Goal: Navigation & Orientation: Find specific page/section

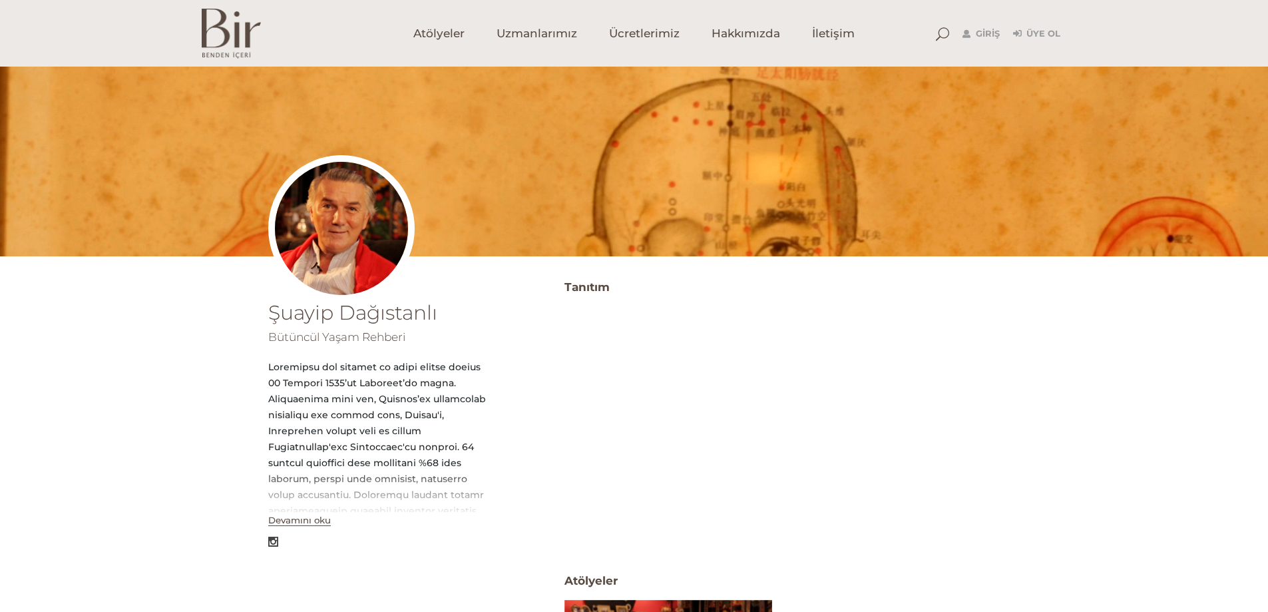
scroll to position [67, 0]
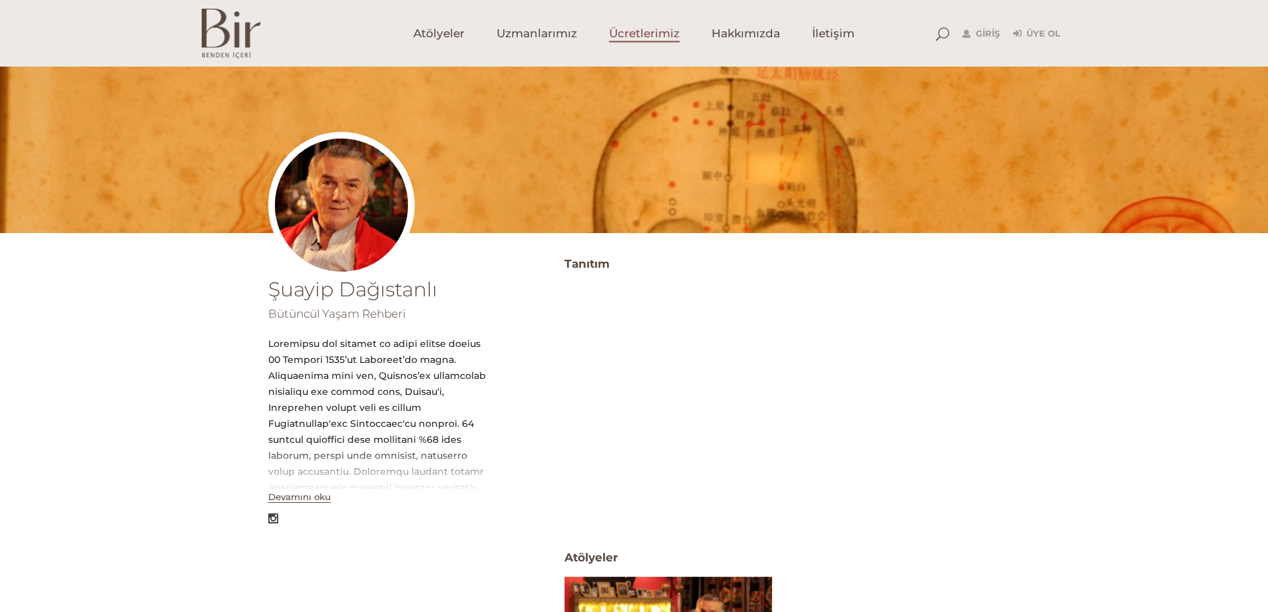
click at [631, 30] on span "Ücretlerimiz" at bounding box center [644, 33] width 71 height 15
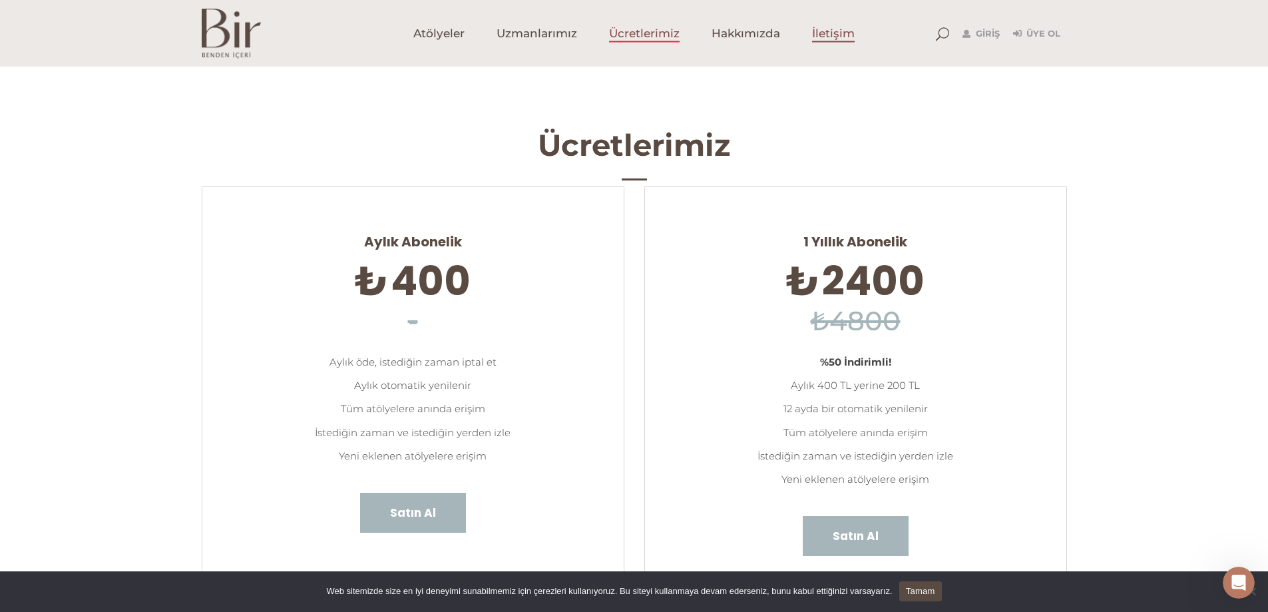
click at [841, 32] on span "İletişim" at bounding box center [833, 33] width 43 height 15
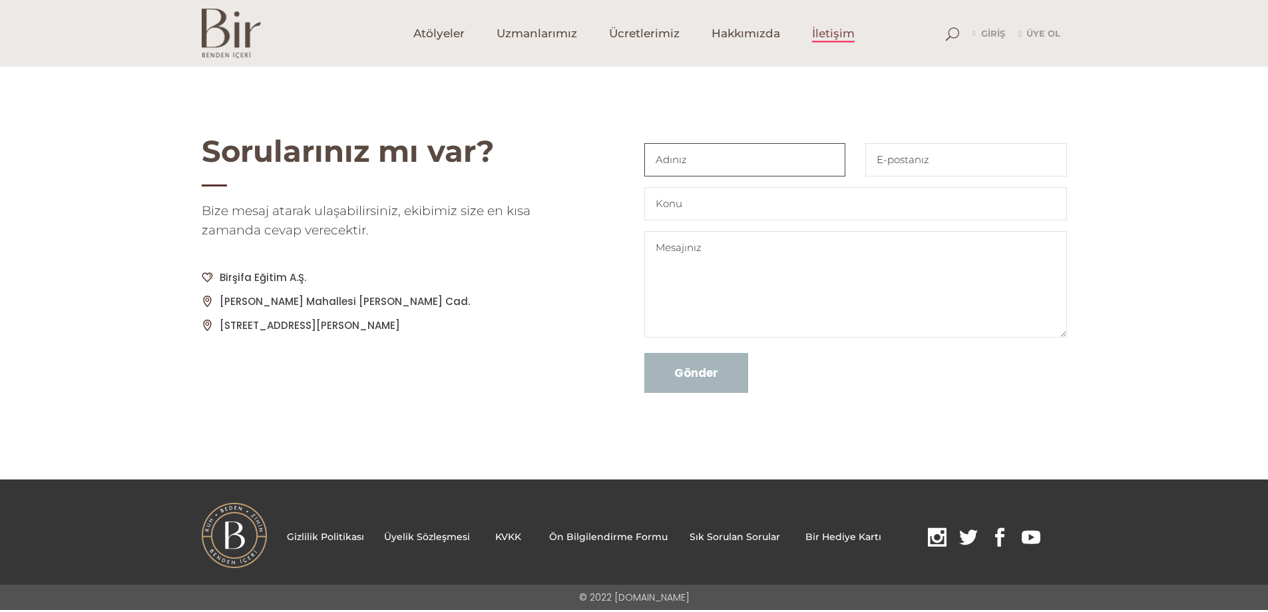
click at [764, 154] on input "Contact form" at bounding box center [745, 159] width 202 height 33
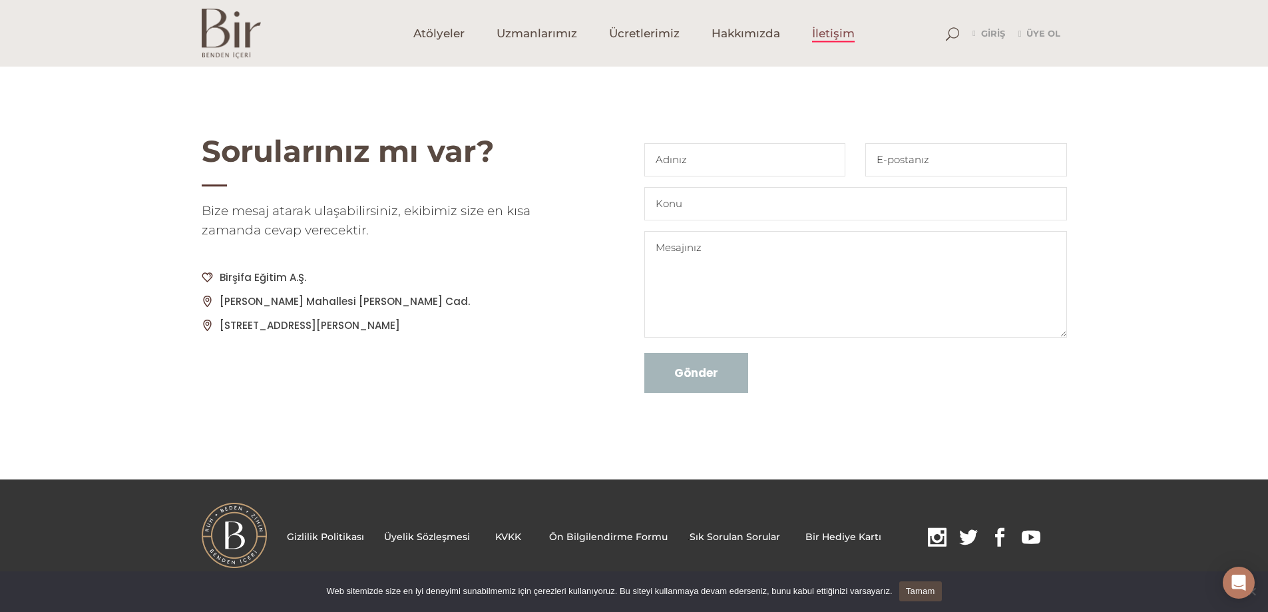
click at [216, 23] on img at bounding box center [231, 34] width 59 height 50
